Goal: Navigation & Orientation: Find specific page/section

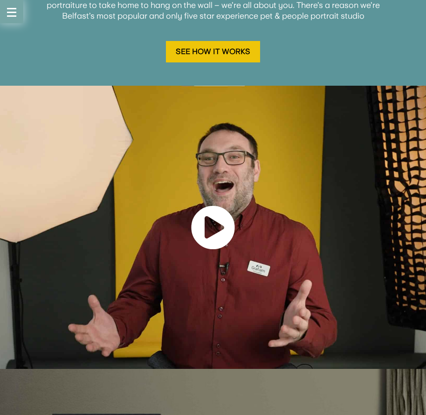
scroll to position [1696, 0]
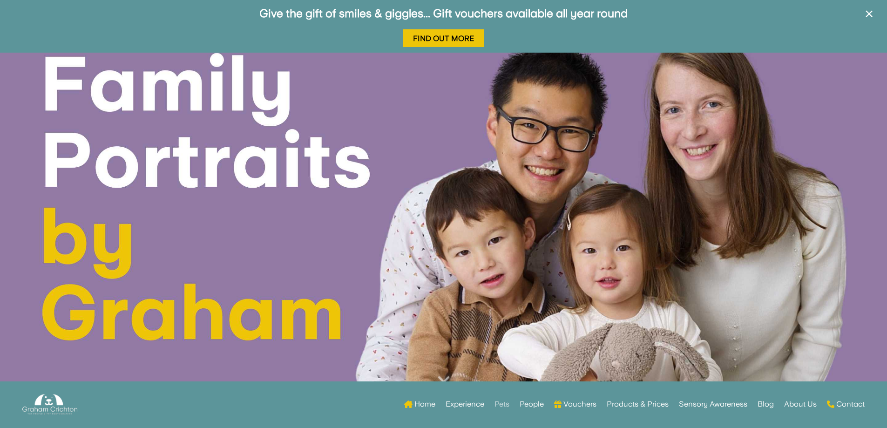
click at [502, 403] on link "Pets" at bounding box center [502, 404] width 15 height 36
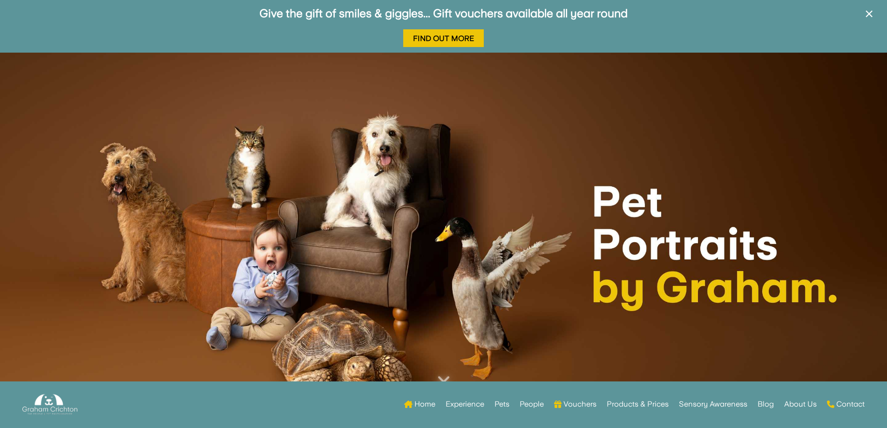
click at [573, 403] on link "Vouchers" at bounding box center [575, 404] width 42 height 36
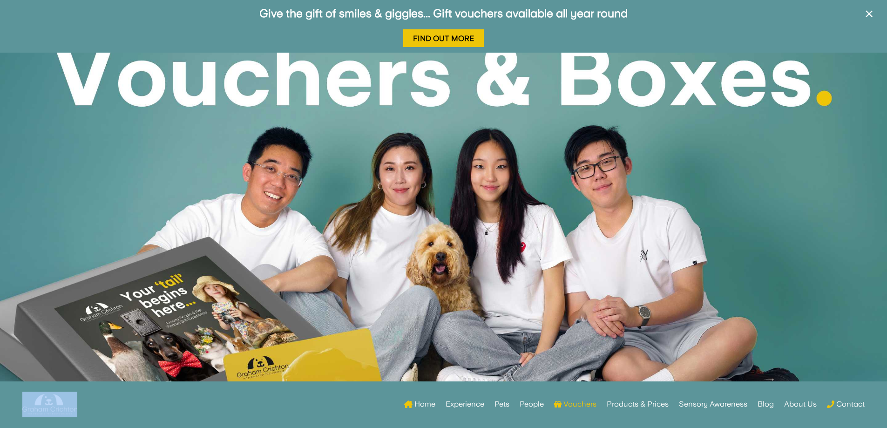
drag, startPoint x: 84, startPoint y: 410, endPoint x: 67, endPoint y: 401, distance: 19.6
click at [49, 400] on div at bounding box center [56, 404] width 69 height 36
click at [422, 400] on link "Home" at bounding box center [419, 404] width 31 height 36
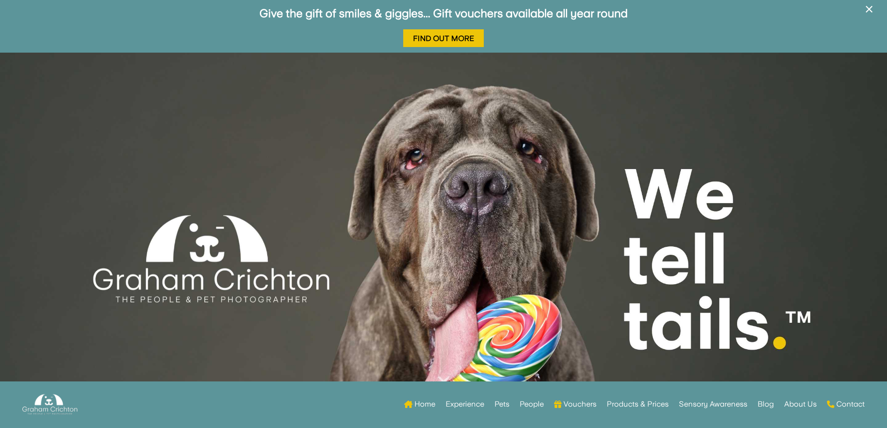
drag, startPoint x: 132, startPoint y: 198, endPoint x: 276, endPoint y: 309, distance: 181.9
click at [276, 309] on div at bounding box center [443, 244] width 887 height 383
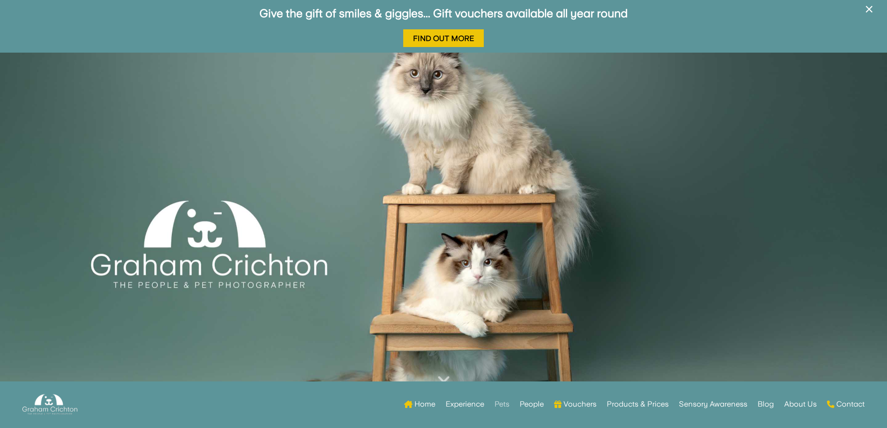
drag, startPoint x: 252, startPoint y: 271, endPoint x: 506, endPoint y: 404, distance: 286.6
click at [506, 404] on link "Pets" at bounding box center [502, 404] width 15 height 36
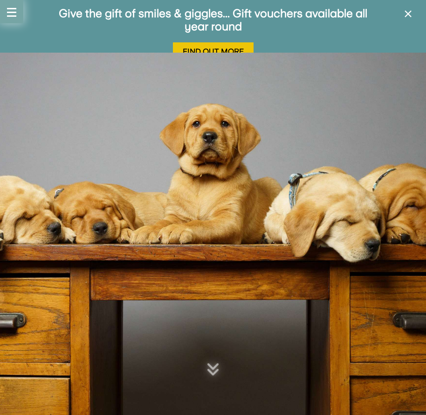
click at [13, 14] on button "button" at bounding box center [11, 11] width 23 height 23
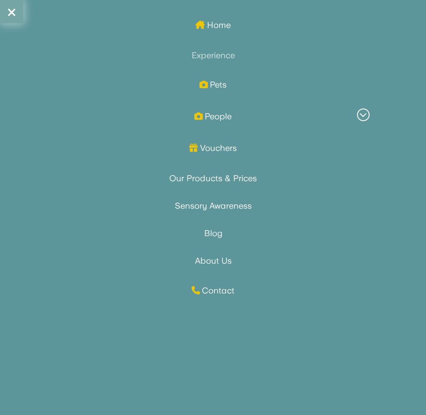
click at [211, 56] on link "Experience" at bounding box center [212, 55] width 383 height 9
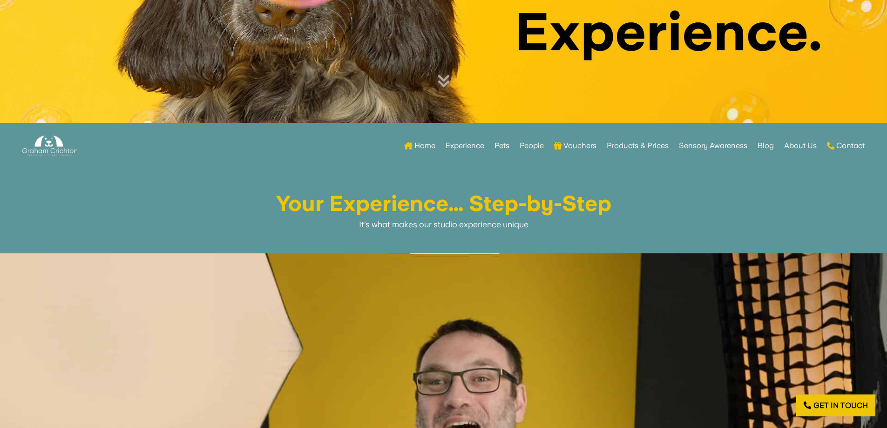
scroll to position [140, 0]
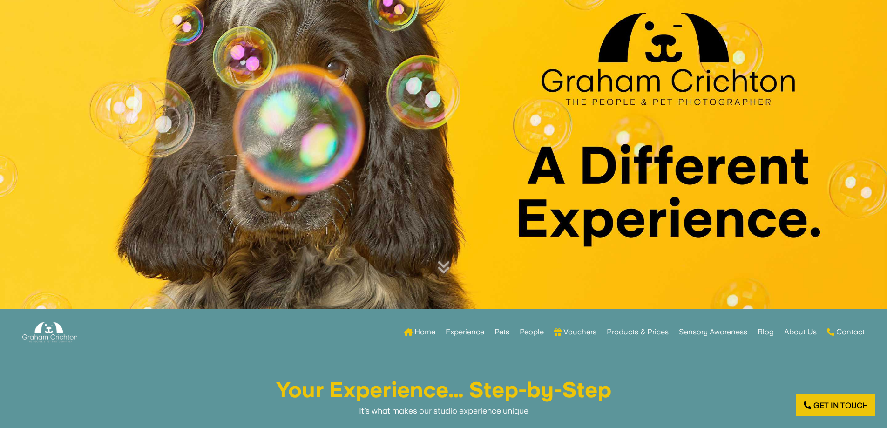
drag, startPoint x: 462, startPoint y: 127, endPoint x: 435, endPoint y: 165, distance: 47.0
click at [425, 165] on div at bounding box center [443, 117] width 887 height 383
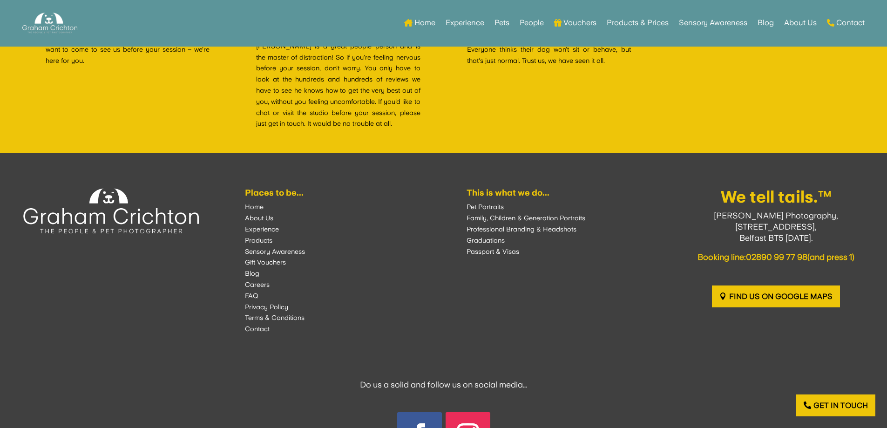
scroll to position [2998, 0]
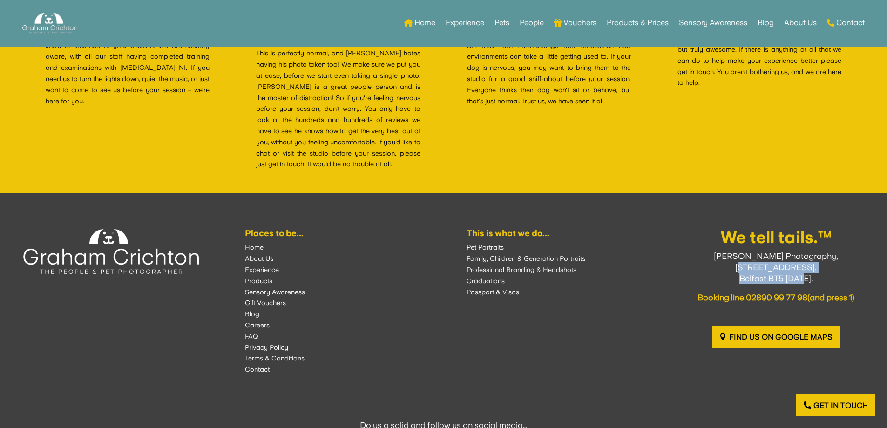
drag, startPoint x: 726, startPoint y: 268, endPoint x: 808, endPoint y: 274, distance: 83.1
click at [425, 274] on p "[PERSON_NAME] Photography, [STREET_ADDRESS][DATE]." at bounding box center [776, 271] width 176 height 41
copy p "[STREET_ADDRESS][DATE]."
